Goal: Task Accomplishment & Management: Manage account settings

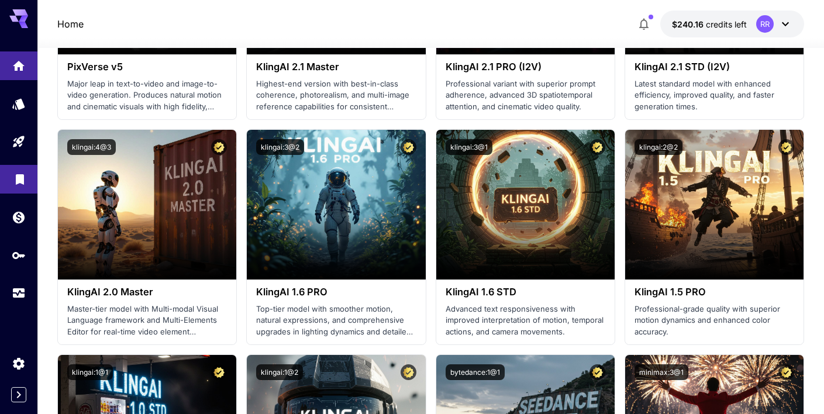
scroll to position [424, 0]
click at [18, 254] on icon "API Keys" at bounding box center [20, 251] width 14 height 14
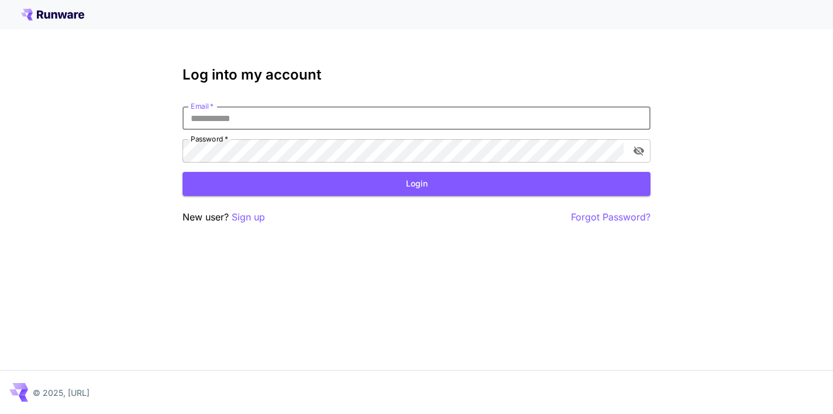
type input "**********"
click at [416, 184] on button "Login" at bounding box center [416, 184] width 468 height 24
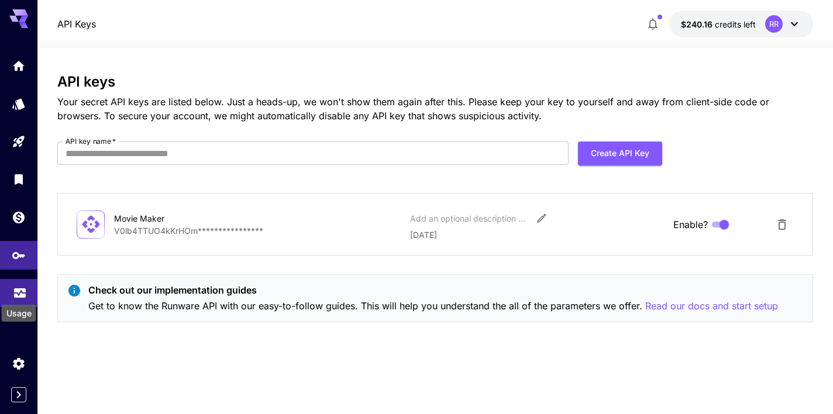
click at [17, 293] on icon "Usage" at bounding box center [20, 291] width 12 height 6
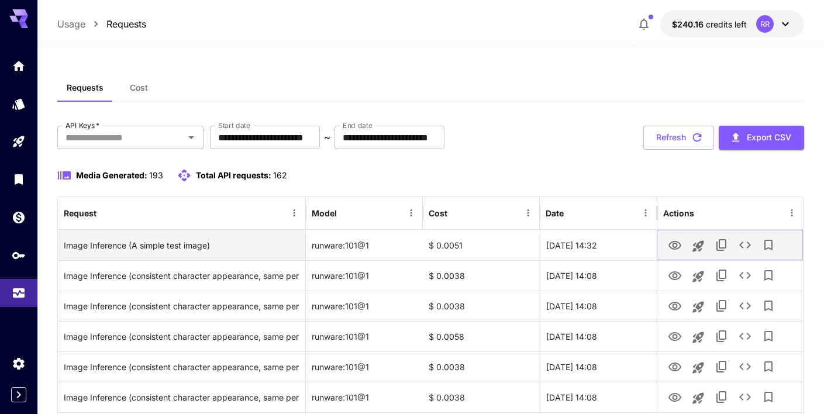
click at [678, 245] on icon "View" at bounding box center [675, 246] width 14 height 14
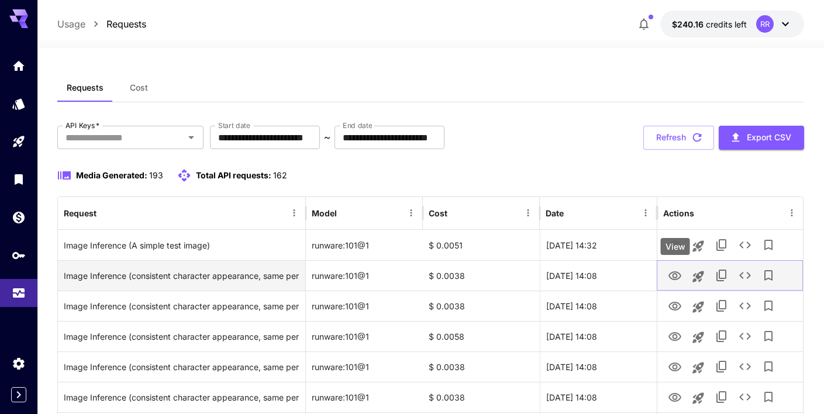
click at [675, 276] on icon "View" at bounding box center [675, 276] width 14 height 14
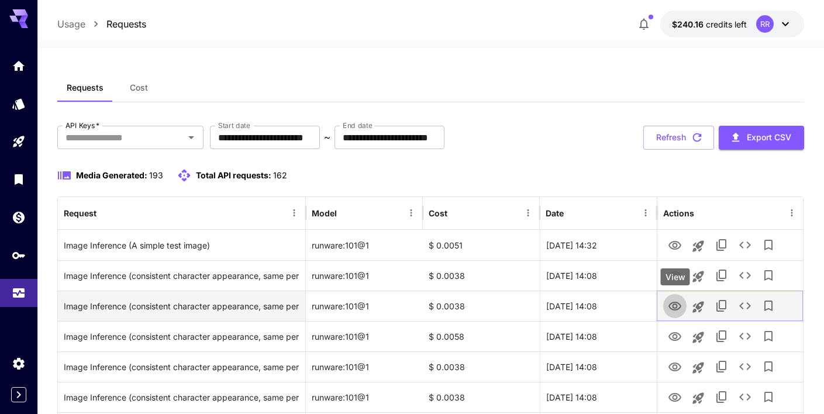
click at [677, 305] on icon "View" at bounding box center [674, 306] width 13 height 9
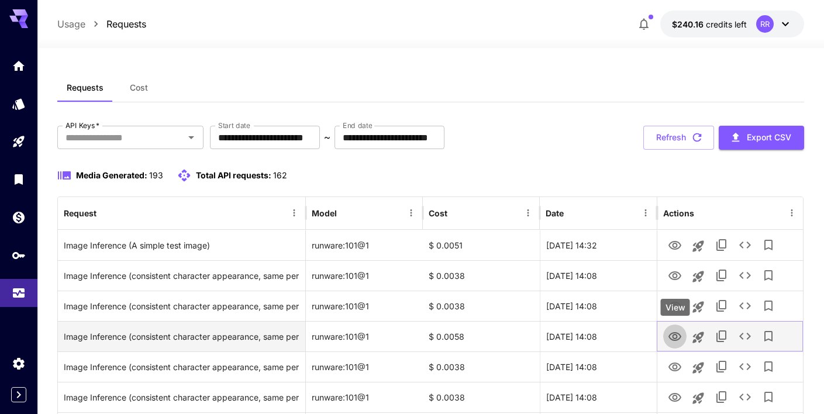
click at [675, 334] on icon "View" at bounding box center [674, 336] width 13 height 9
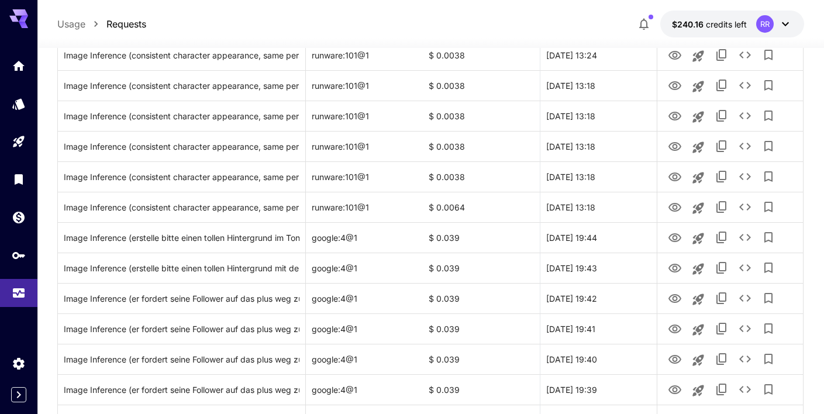
scroll to position [495, 0]
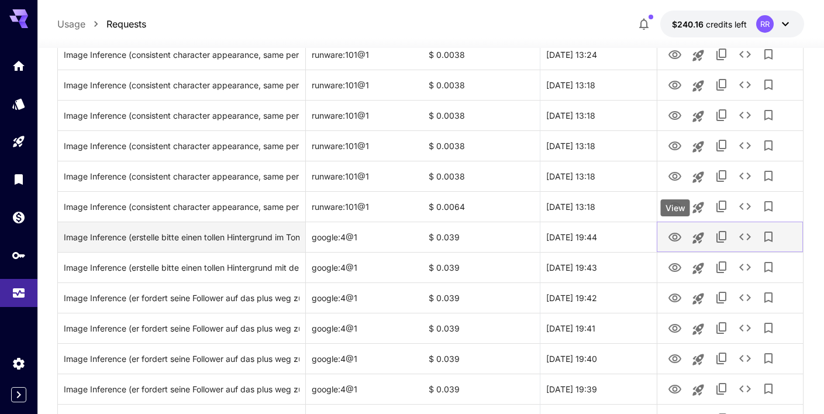
click at [677, 236] on icon "View" at bounding box center [674, 237] width 13 height 9
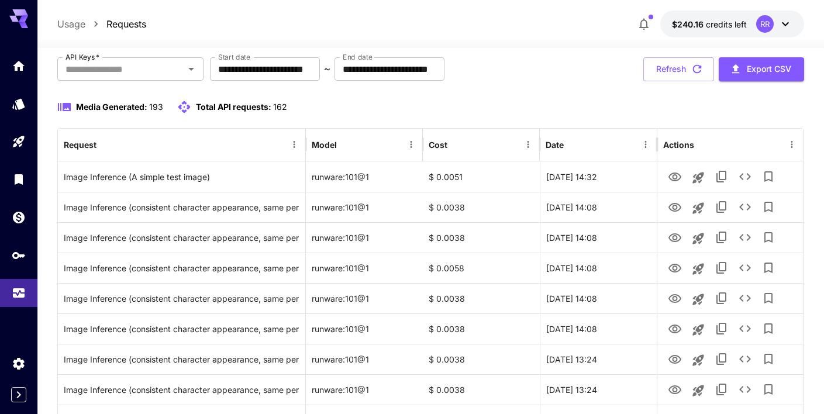
scroll to position [70, 0]
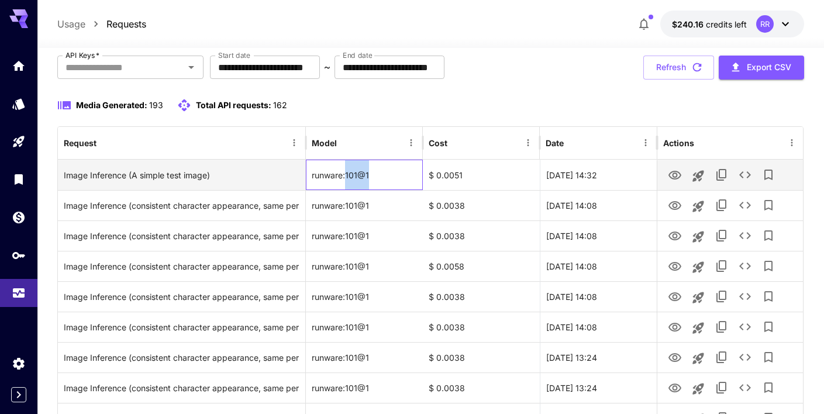
drag, startPoint x: 377, startPoint y: 175, endPoint x: 346, endPoint y: 174, distance: 30.4
click at [346, 174] on div "runware:101@1" at bounding box center [364, 175] width 117 height 30
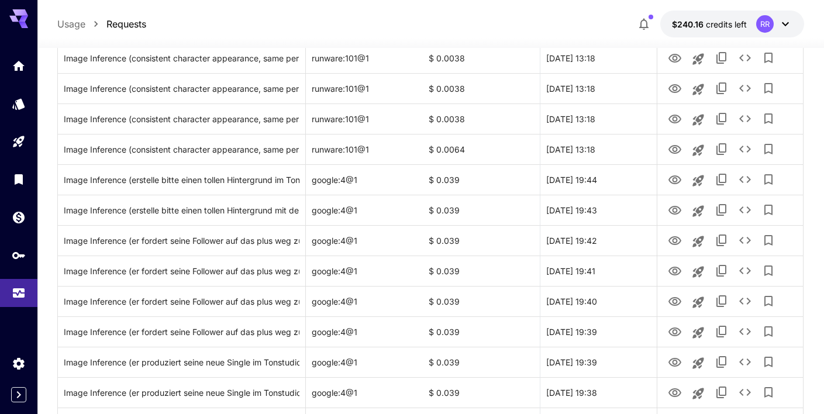
scroll to position [553, 0]
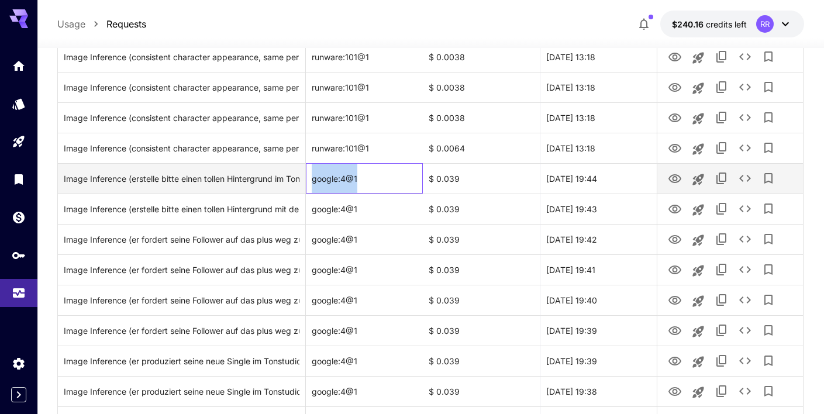
drag, startPoint x: 362, startPoint y: 177, endPoint x: 308, endPoint y: 176, distance: 53.8
click at [308, 176] on div "google:4@1" at bounding box center [364, 178] width 117 height 30
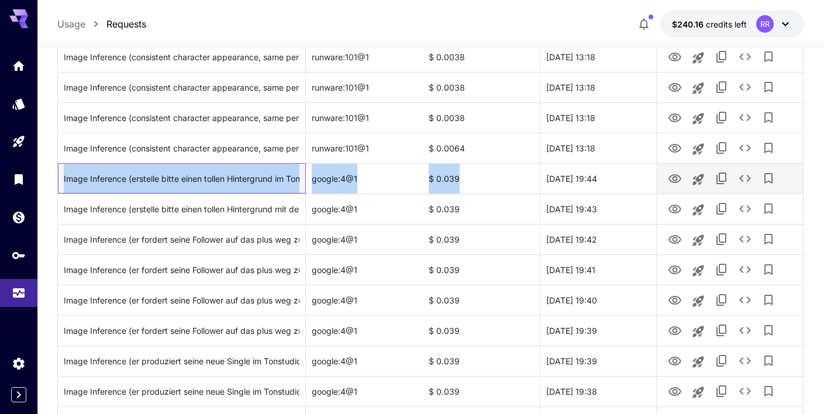
drag, startPoint x: 60, startPoint y: 177, endPoint x: 462, endPoint y: 175, distance: 402.3
click at [462, 175] on div "Image Inference (erstelle bitte einen tollen Hintergrund im Tonstudio mit dem c…" at bounding box center [431, 178] width 746 height 30
copy div "Image Inference (erstelle bitte einen tollen Hintergrund im Tonstudio mit dem c…"
